Goal: Complete application form

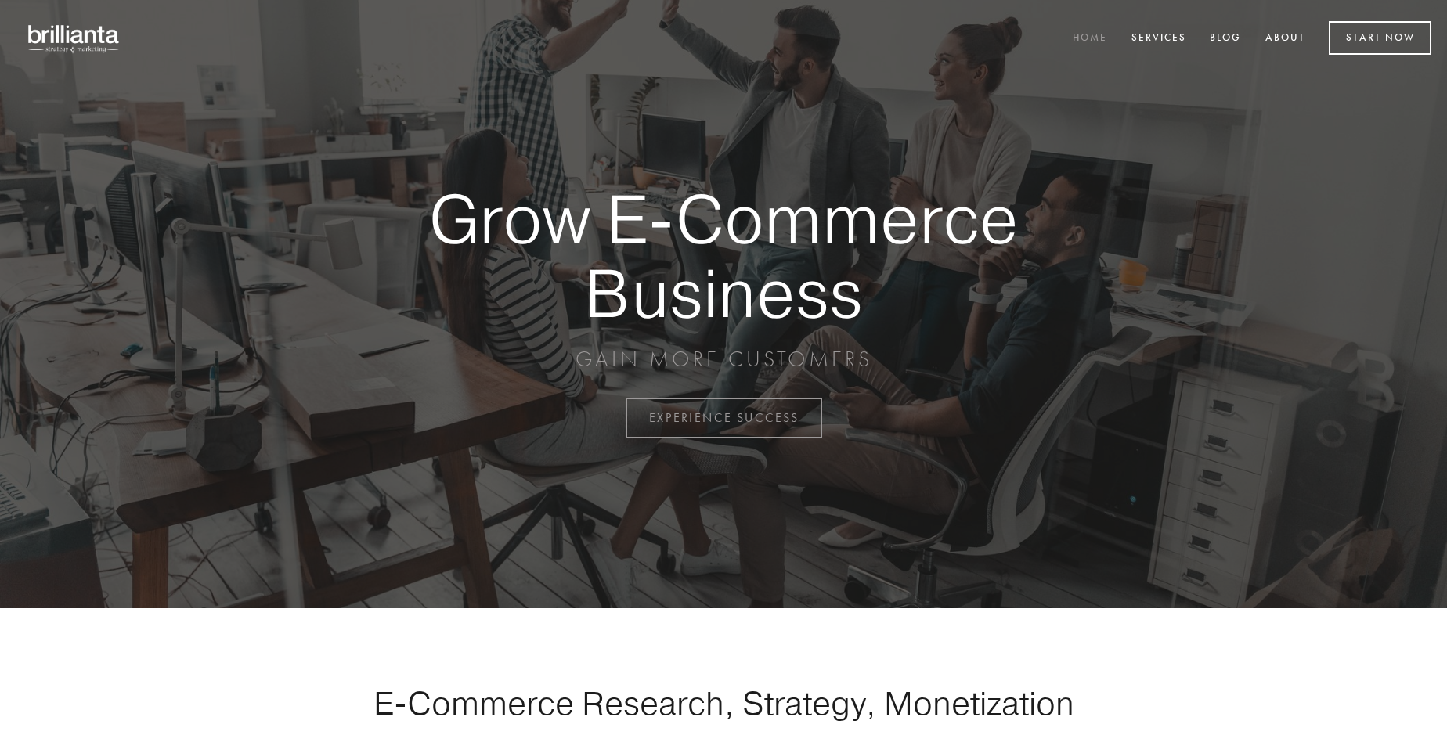
scroll to position [4105, 0]
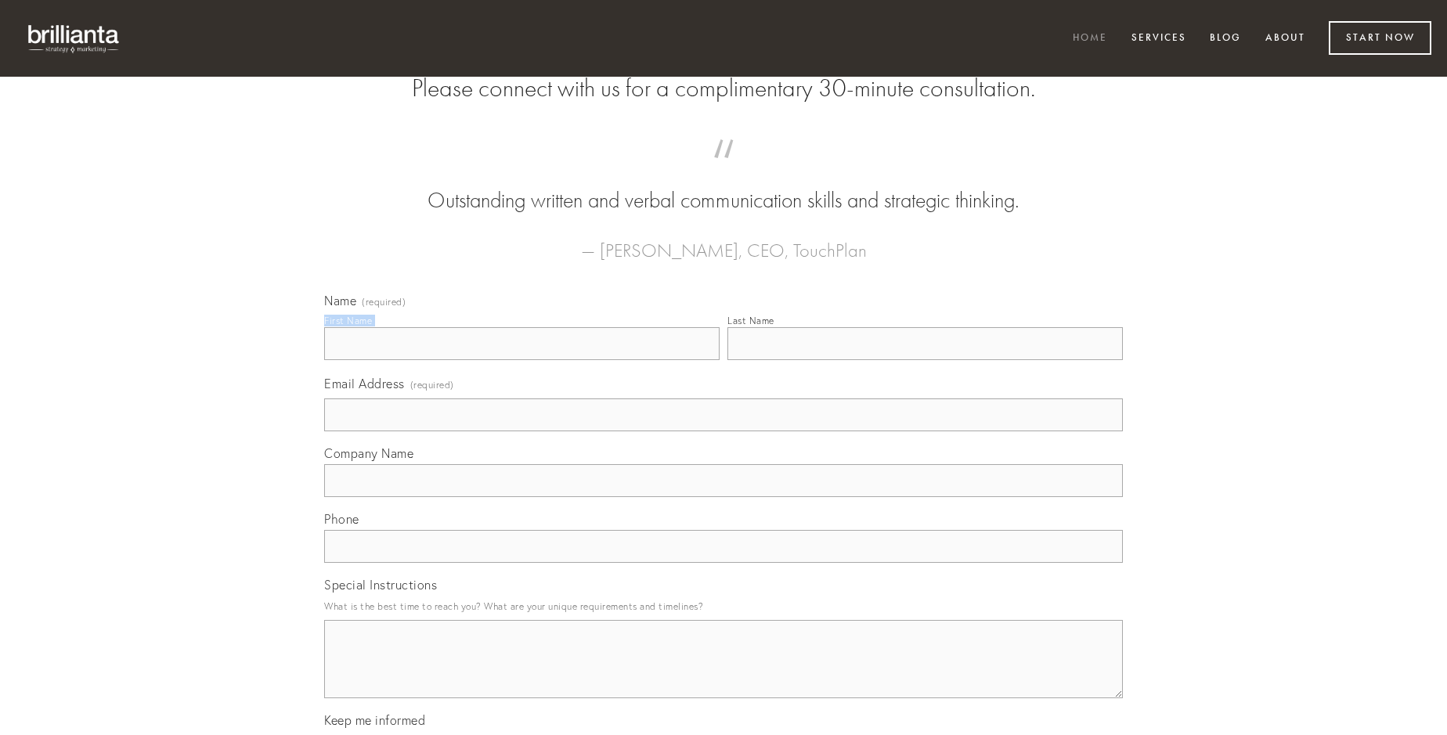
type input "[PERSON_NAME]"
click at [925, 360] on input "Last Name" at bounding box center [925, 343] width 395 height 33
type input "[PERSON_NAME]"
click at [724, 431] on input "Email Address (required)" at bounding box center [723, 415] width 799 height 33
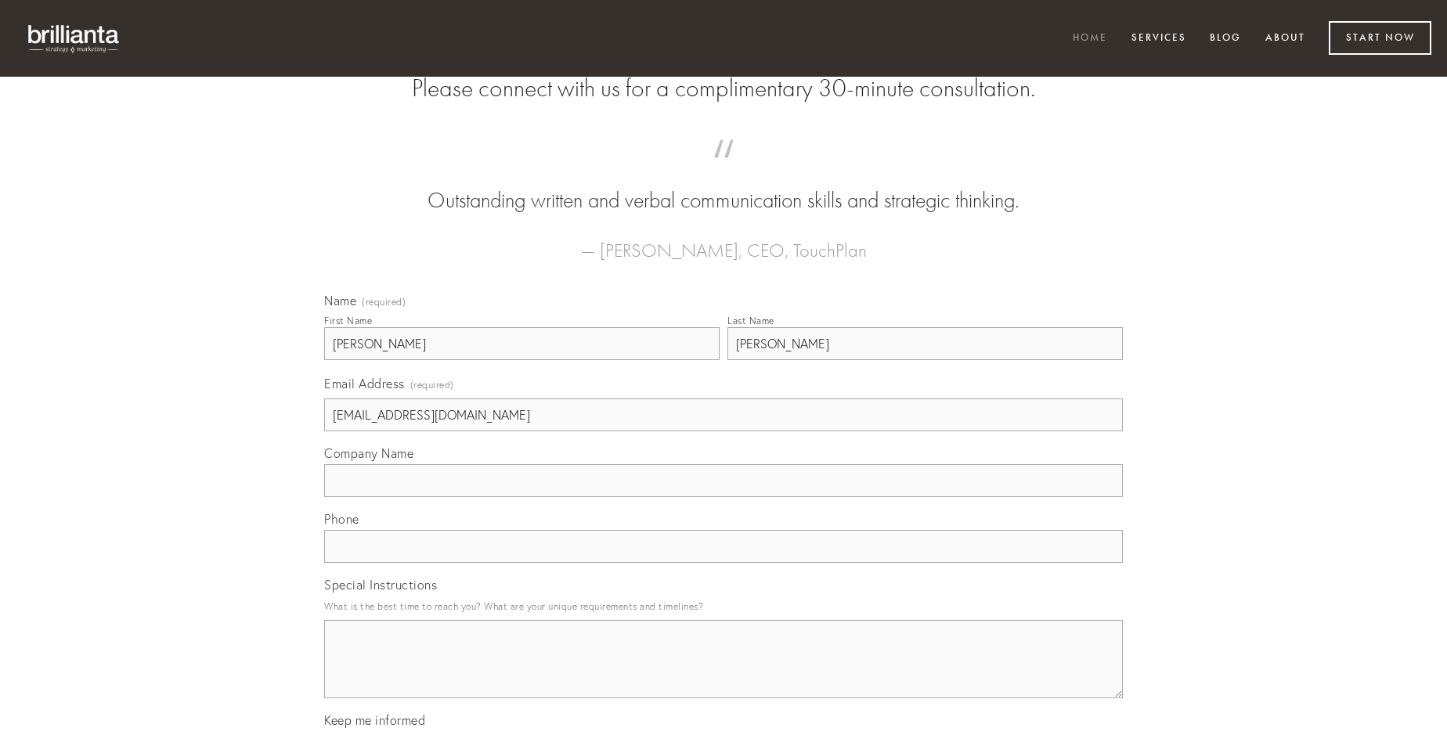
type input "[EMAIL_ADDRESS][DOMAIN_NAME]"
click at [724, 497] on input "Company Name" at bounding box center [723, 480] width 799 height 33
type input "assentator"
click at [724, 563] on input "text" at bounding box center [723, 546] width 799 height 33
